Goal: Information Seeking & Learning: Check status

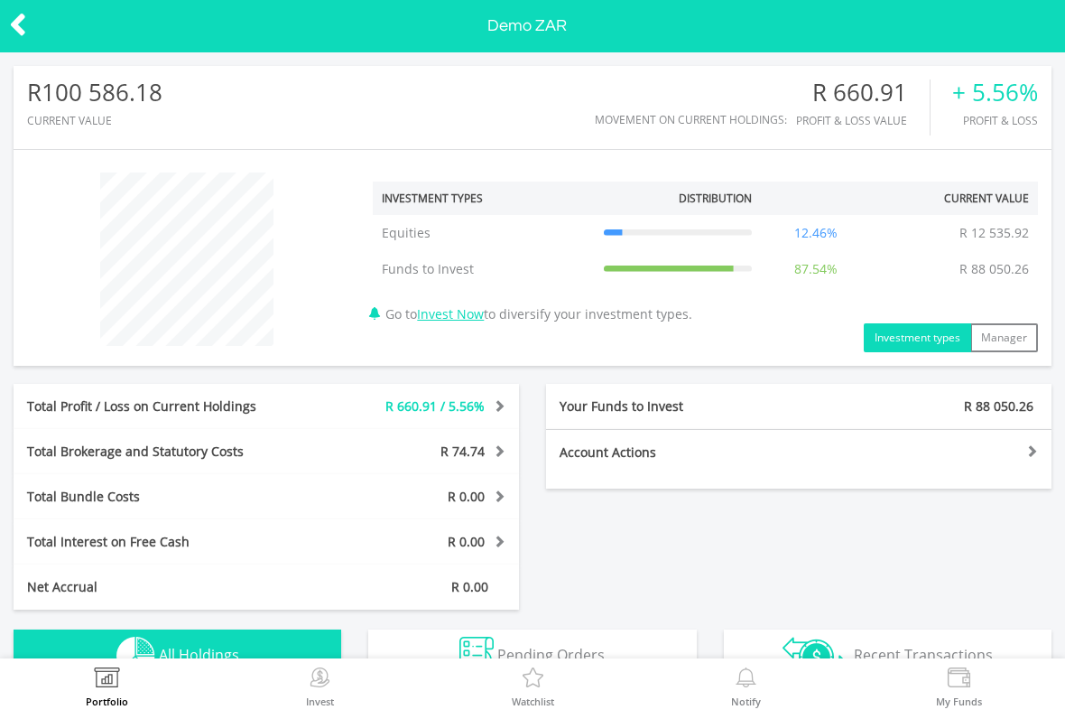
click at [461, 413] on span "R 660.91 / 5.56%" at bounding box center [435, 405] width 99 height 17
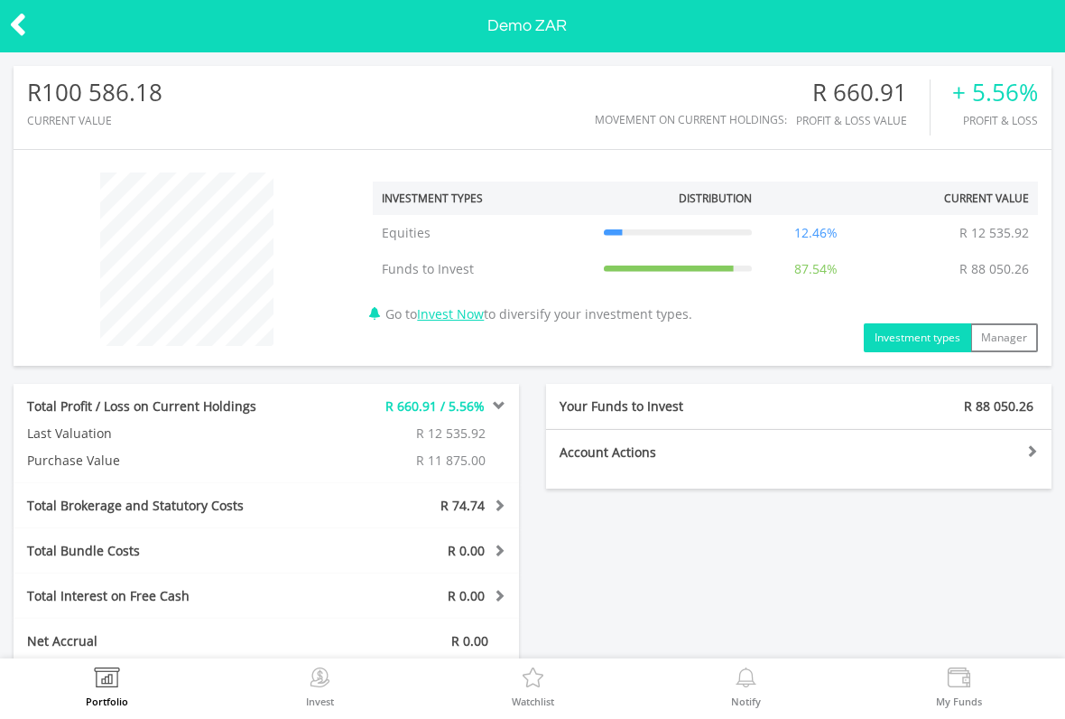
click at [490, 403] on span at bounding box center [497, 405] width 17 height 13
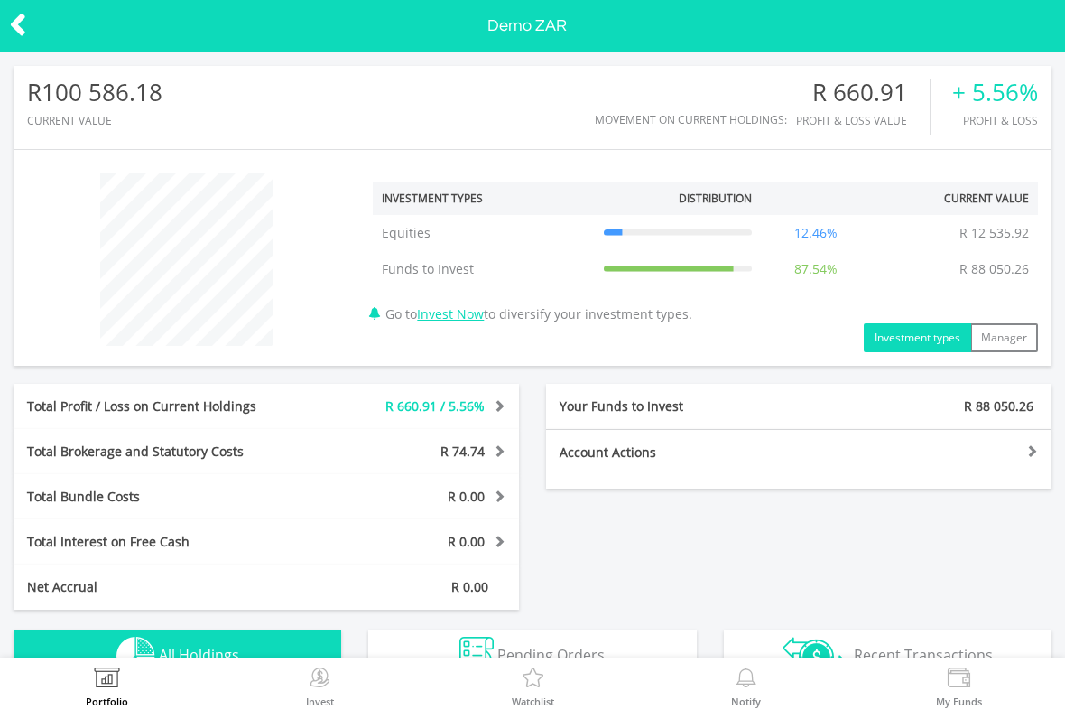
click at [1015, 98] on div "+ 5.56%" at bounding box center [996, 92] width 86 height 26
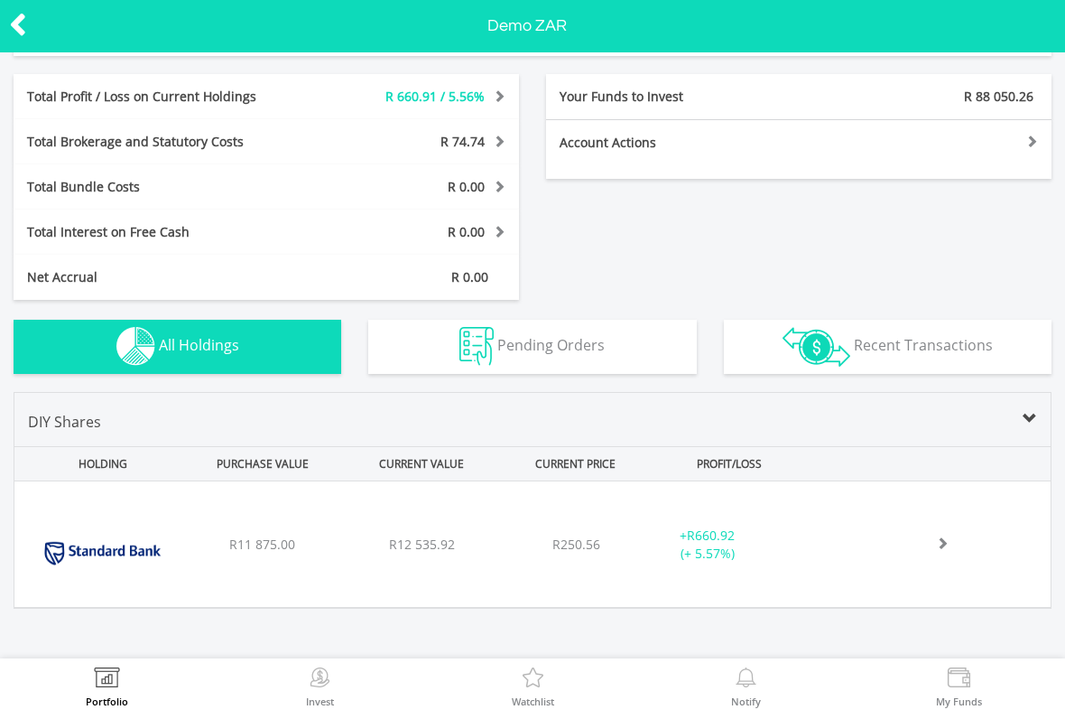
scroll to position [309, 0]
click at [942, 579] on div "﻿ Standard Bank Group Limited R11 875.00 R12 535.92 R250.56 + R660.92 (+ 5.57%)" at bounding box center [532, 545] width 1037 height 126
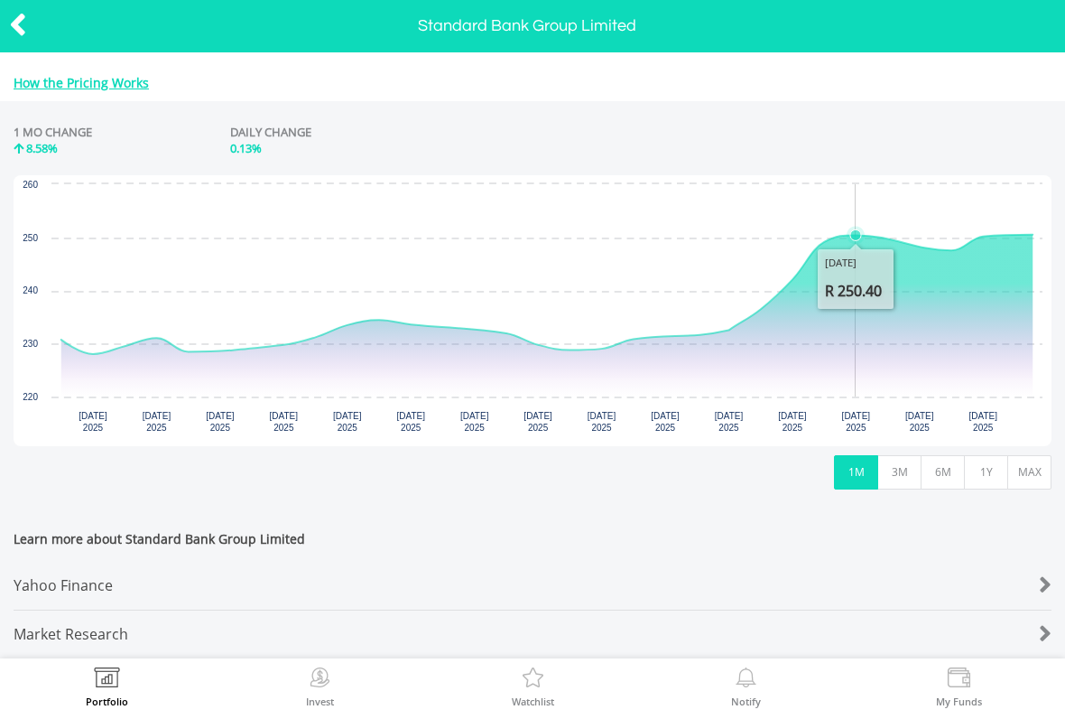
scroll to position [706, 0]
click at [24, 38] on icon at bounding box center [18, 24] width 18 height 35
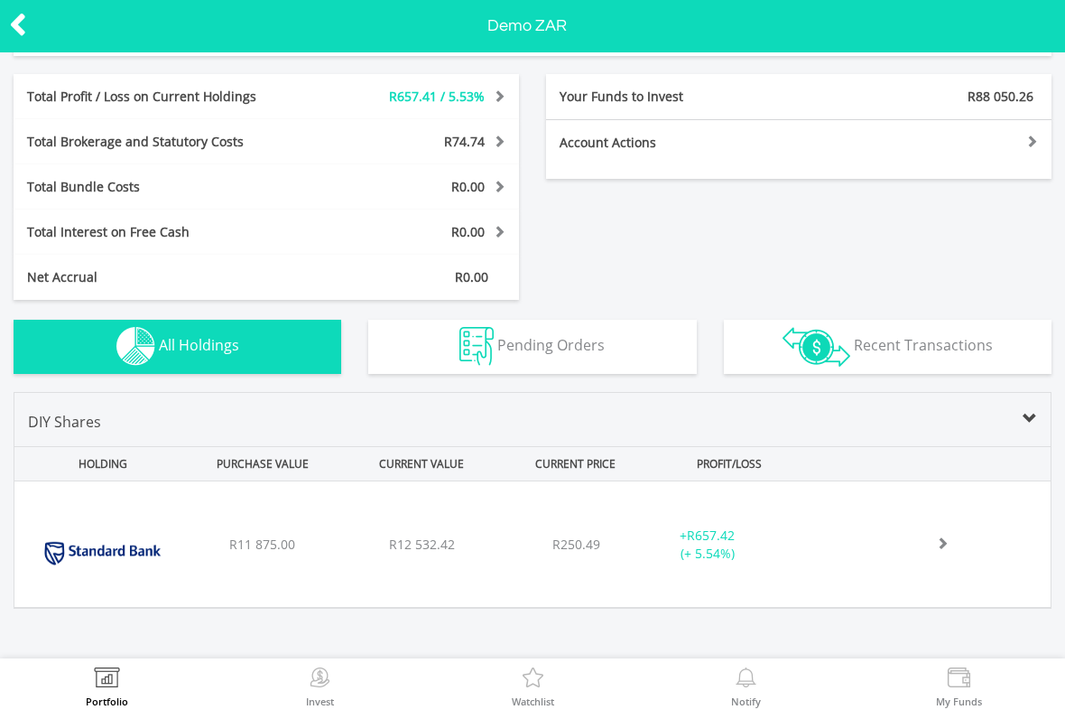
scroll to position [309, 0]
click at [937, 556] on div "﻿ Standard Bank Group Limited R11 875.00 R12 532.42 R250.49 + R657.42 (+ 5.54%)" at bounding box center [532, 545] width 1037 height 126
